Goal: Information Seeking & Learning: Learn about a topic

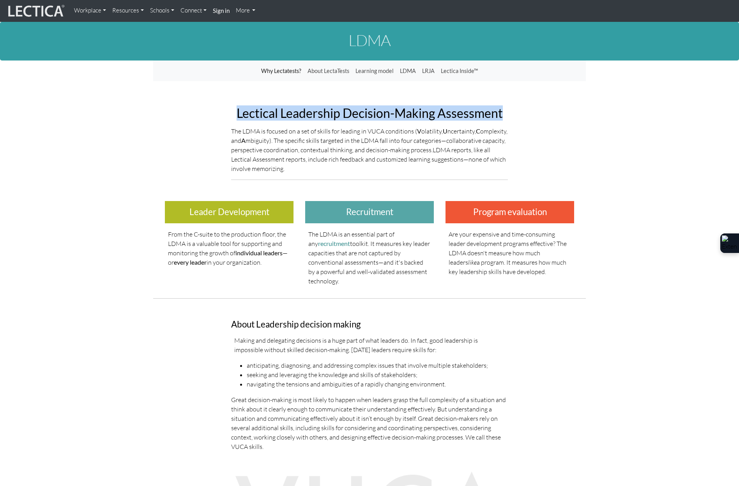
drag, startPoint x: 511, startPoint y: 106, endPoint x: 221, endPoint y: 115, distance: 290.3
click at [221, 115] on div "Lectical Leadership Decision-Making Assessment The LDMA is focused on a set of …" at bounding box center [369, 143] width 433 height 86
copy h2 "Lectical Leadership Decision-Making Assessment"
click at [433, 72] on link "LRJA" at bounding box center [428, 71] width 19 height 15
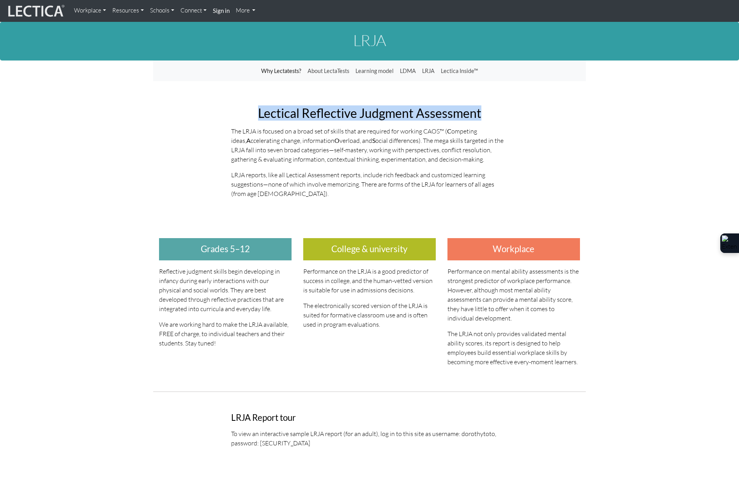
drag, startPoint x: 497, startPoint y: 114, endPoint x: 242, endPoint y: 104, distance: 254.9
click at [242, 104] on div "Lectical Reflective Judgment Assessment The LRJA is focused on a broad set of s…" at bounding box center [369, 152] width 289 height 104
copy h2 "Lectical Reflective Judgment Assessment"
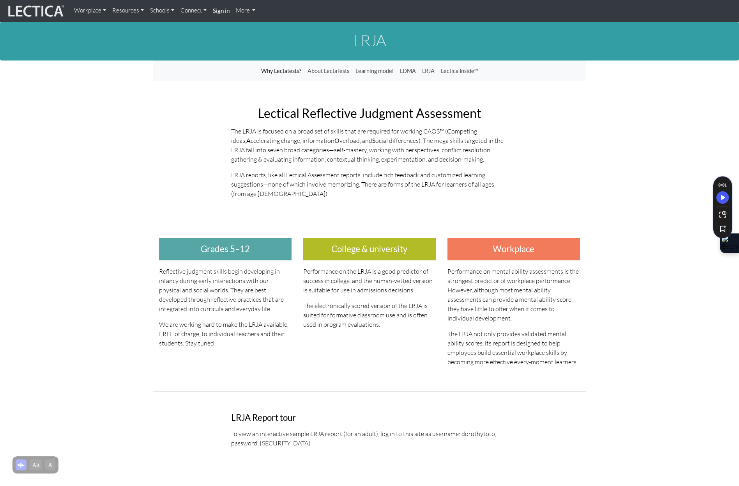
click at [530, 156] on div "Lectical Reflective Judgment Assessment The LRJA is focused on a broad set of s…" at bounding box center [369, 152] width 433 height 104
click at [408, 71] on link "LDMA" at bounding box center [408, 71] width 22 height 15
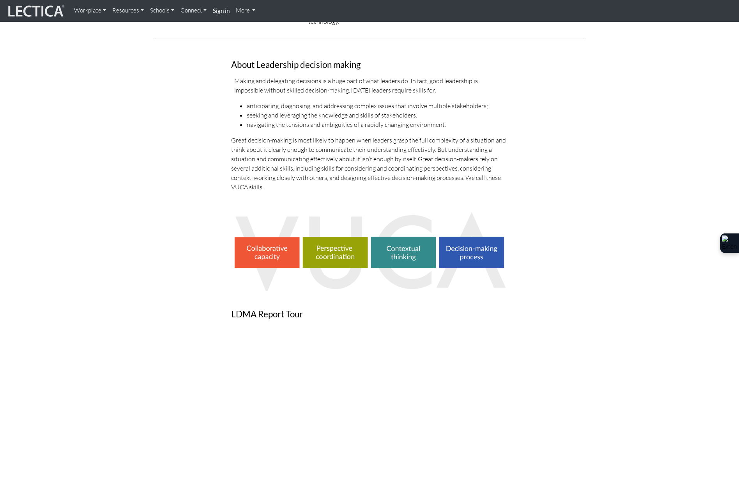
scroll to position [260, 0]
click at [280, 255] on img at bounding box center [369, 249] width 277 height 80
click at [314, 244] on img at bounding box center [369, 249] width 277 height 80
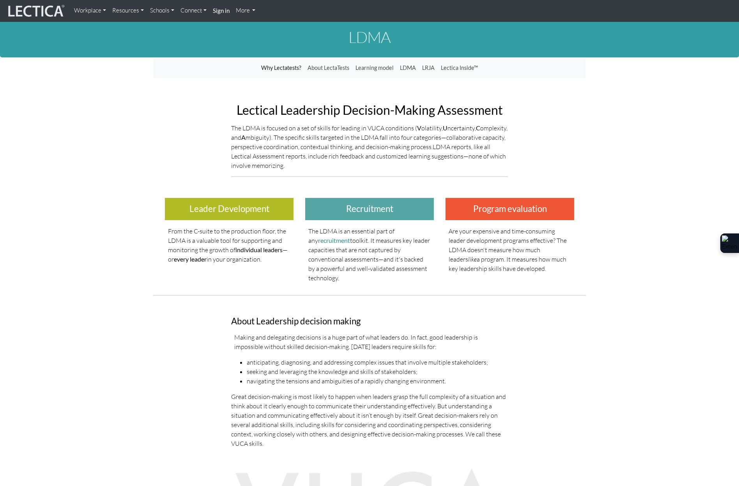
scroll to position [0, 0]
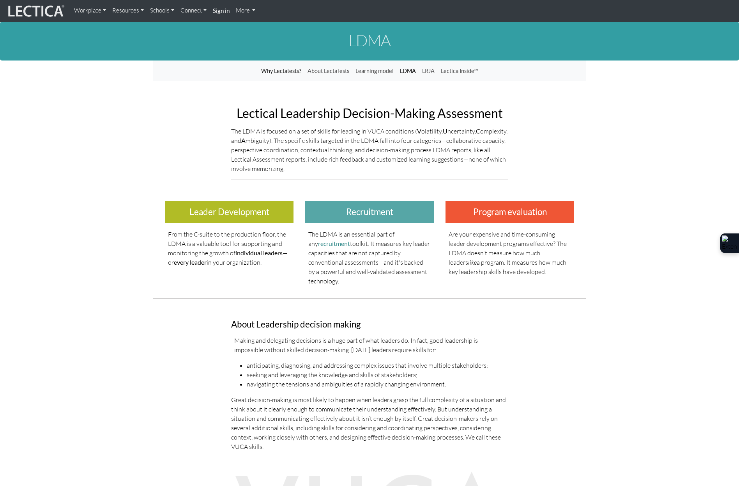
click at [408, 73] on link "LDMA" at bounding box center [408, 71] width 22 height 15
click at [468, 67] on link "Lectica Inside™" at bounding box center [459, 71] width 43 height 15
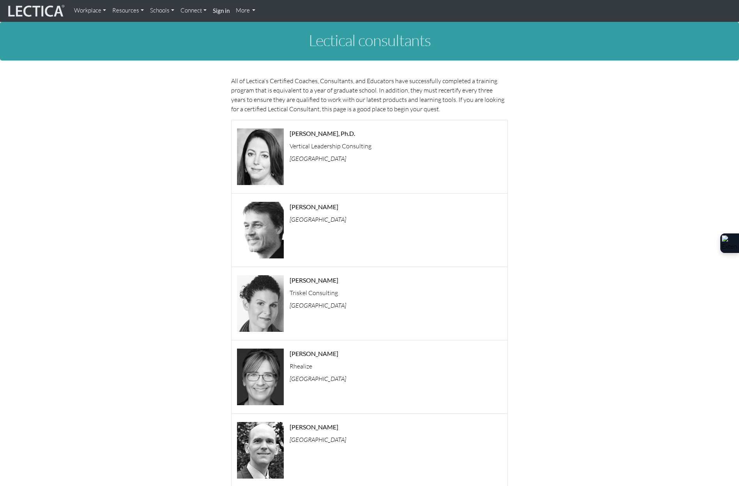
click at [244, 12] on link "More" at bounding box center [246, 10] width 26 height 15
click at [85, 10] on link "Workplace" at bounding box center [90, 10] width 38 height 15
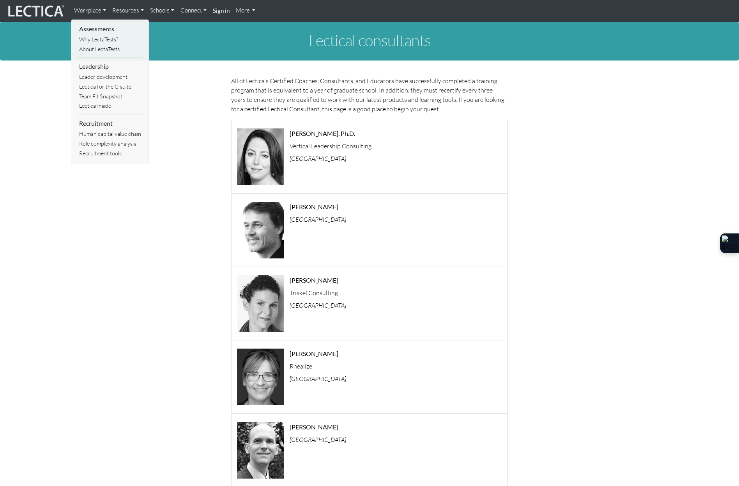
click at [102, 66] on li "Leadership" at bounding box center [110, 66] width 66 height 12
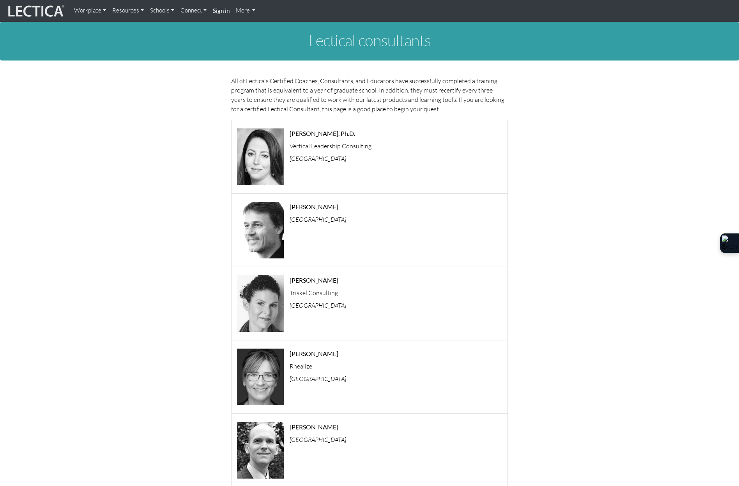
click at [102, 6] on link "Workplace" at bounding box center [90, 10] width 38 height 15
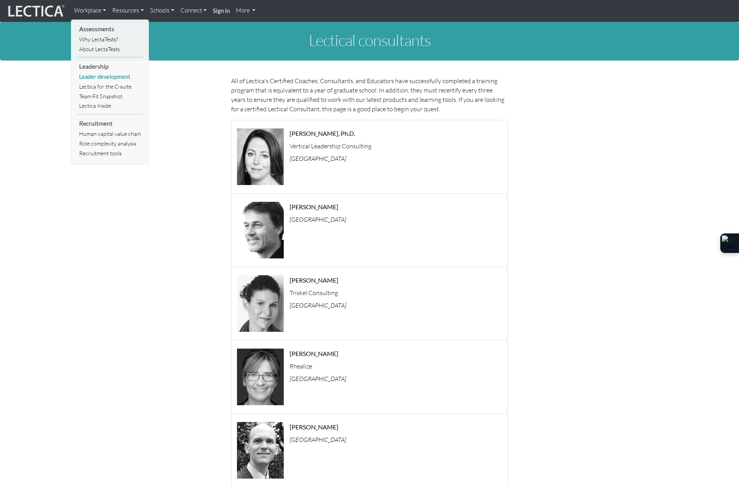
click at [108, 78] on link "Leader development" at bounding box center [110, 77] width 66 height 10
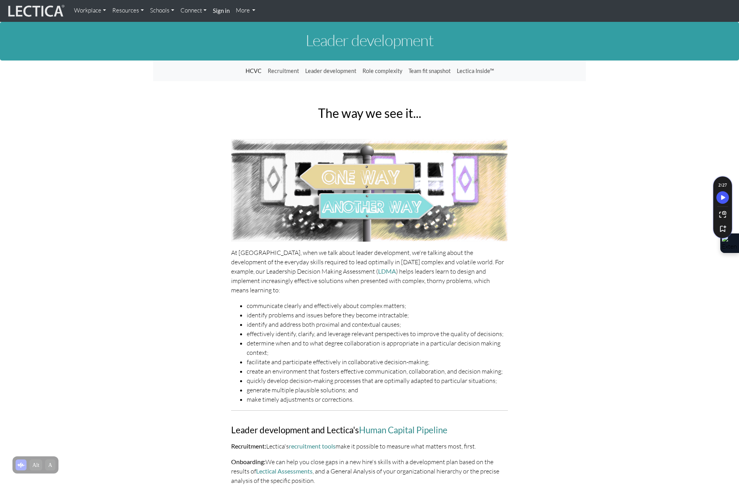
click at [25, 13] on img at bounding box center [35, 11] width 59 height 15
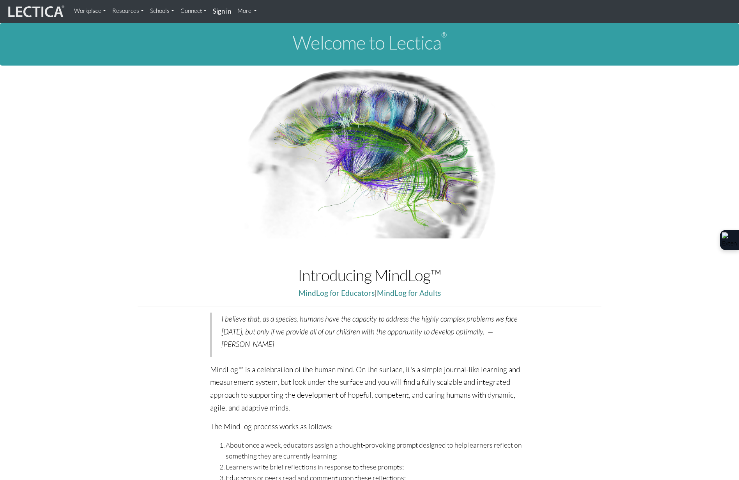
click at [162, 12] on link "Schools" at bounding box center [162, 11] width 30 height 16
click at [131, 9] on link "Resources" at bounding box center [128, 11] width 38 height 16
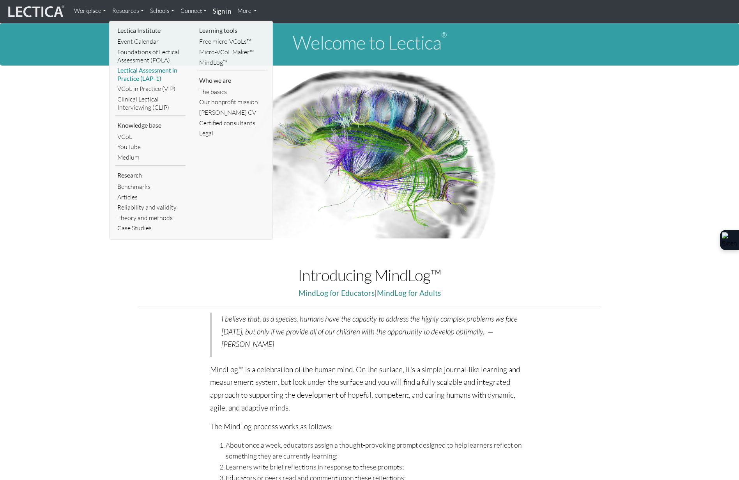
click at [147, 71] on link "Lectical Assessment in Practice (LAP-1)" at bounding box center [150, 74] width 70 height 18
